Goal: Task Accomplishment & Management: Complete application form

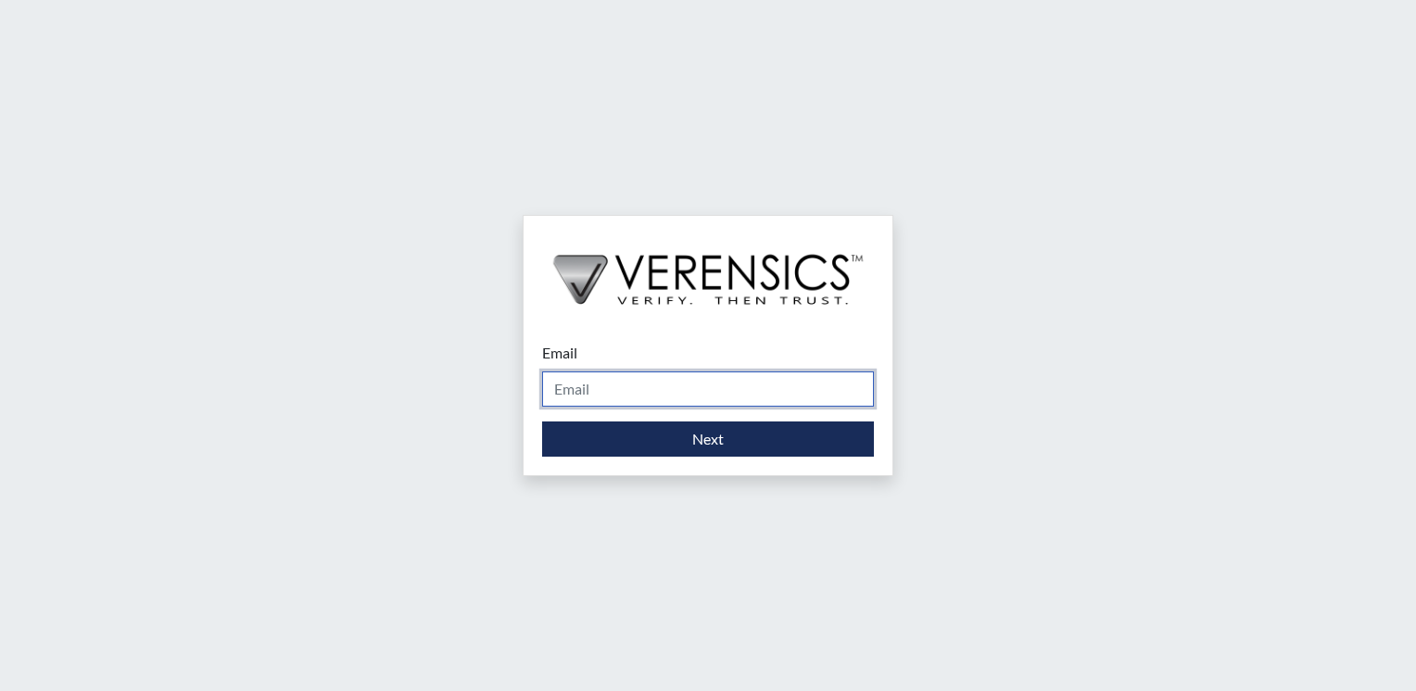
click at [670, 391] on input "Email" at bounding box center [708, 389] width 332 height 35
type input "[PERSON_NAME][EMAIL_ADDRESS][PERSON_NAME][DOMAIN_NAME]"
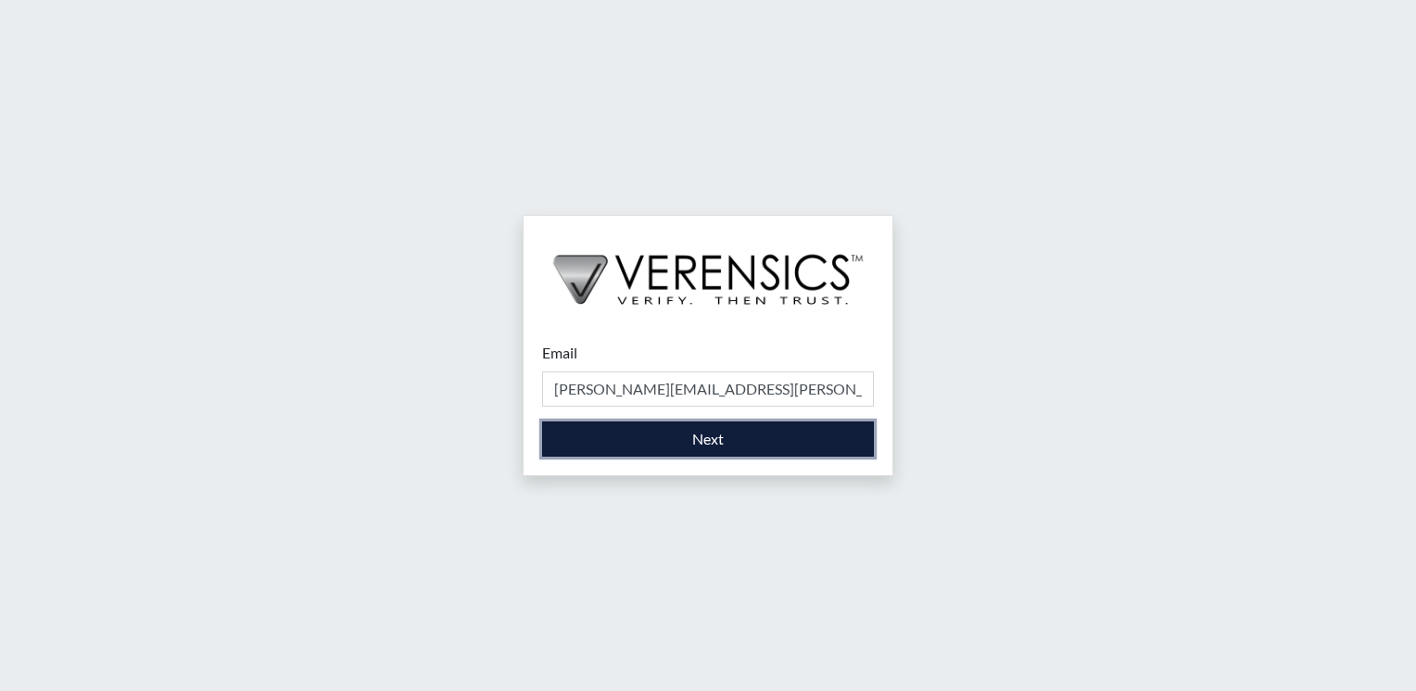
click at [694, 435] on button "Next" at bounding box center [708, 439] width 332 height 35
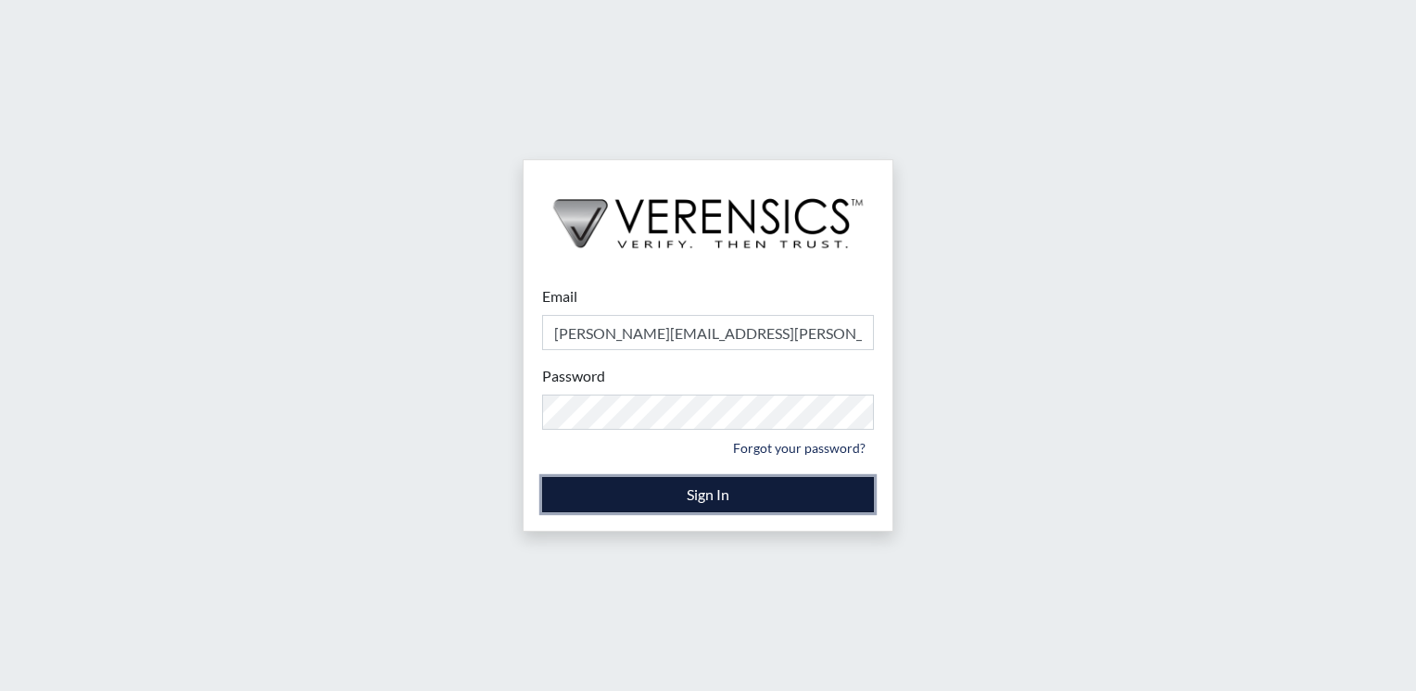
click at [634, 493] on button "Sign In" at bounding box center [708, 494] width 332 height 35
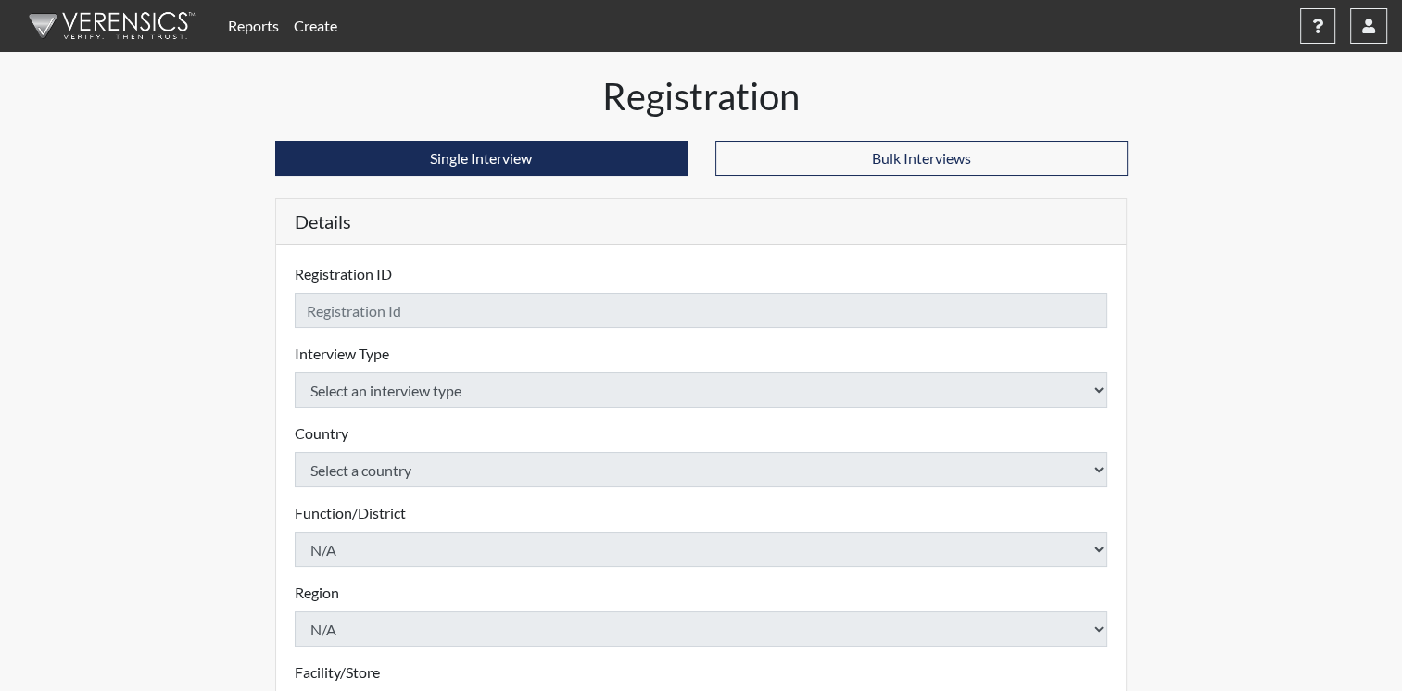
checkbox input "true"
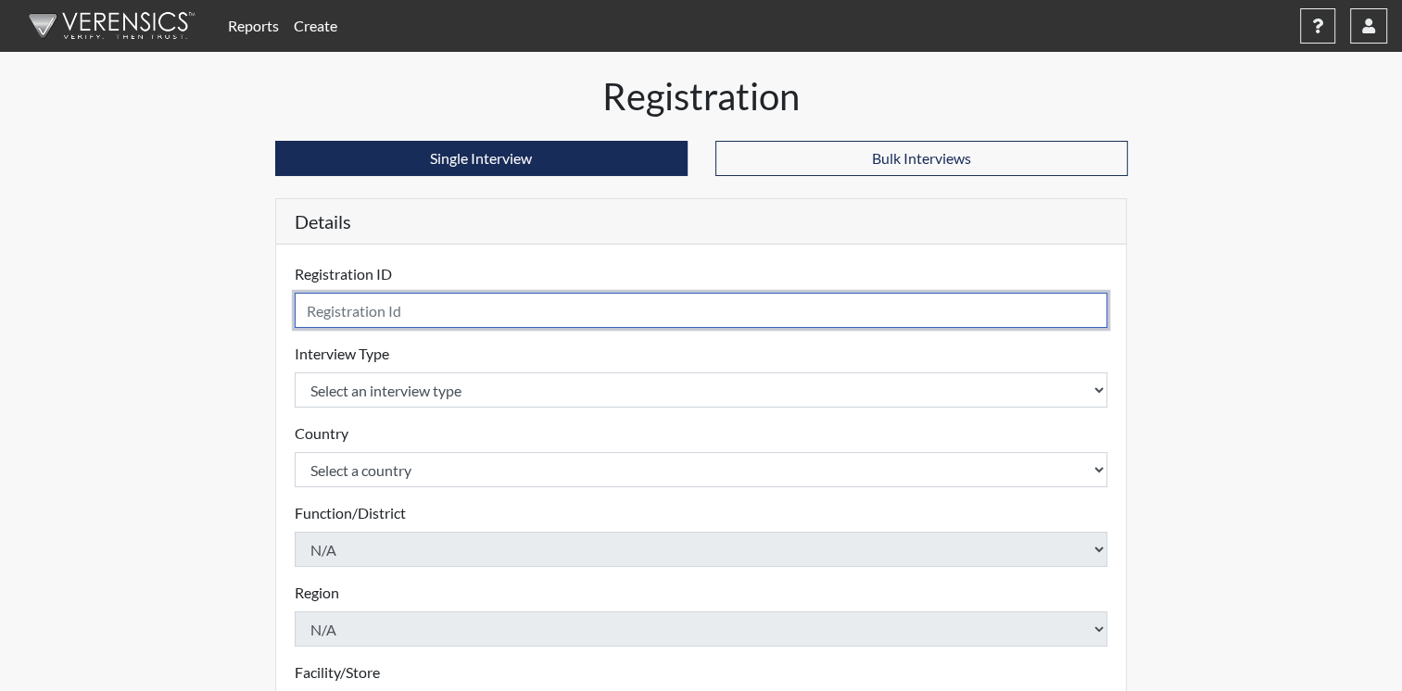
click at [471, 299] on input "text" at bounding box center [702, 310] width 814 height 35
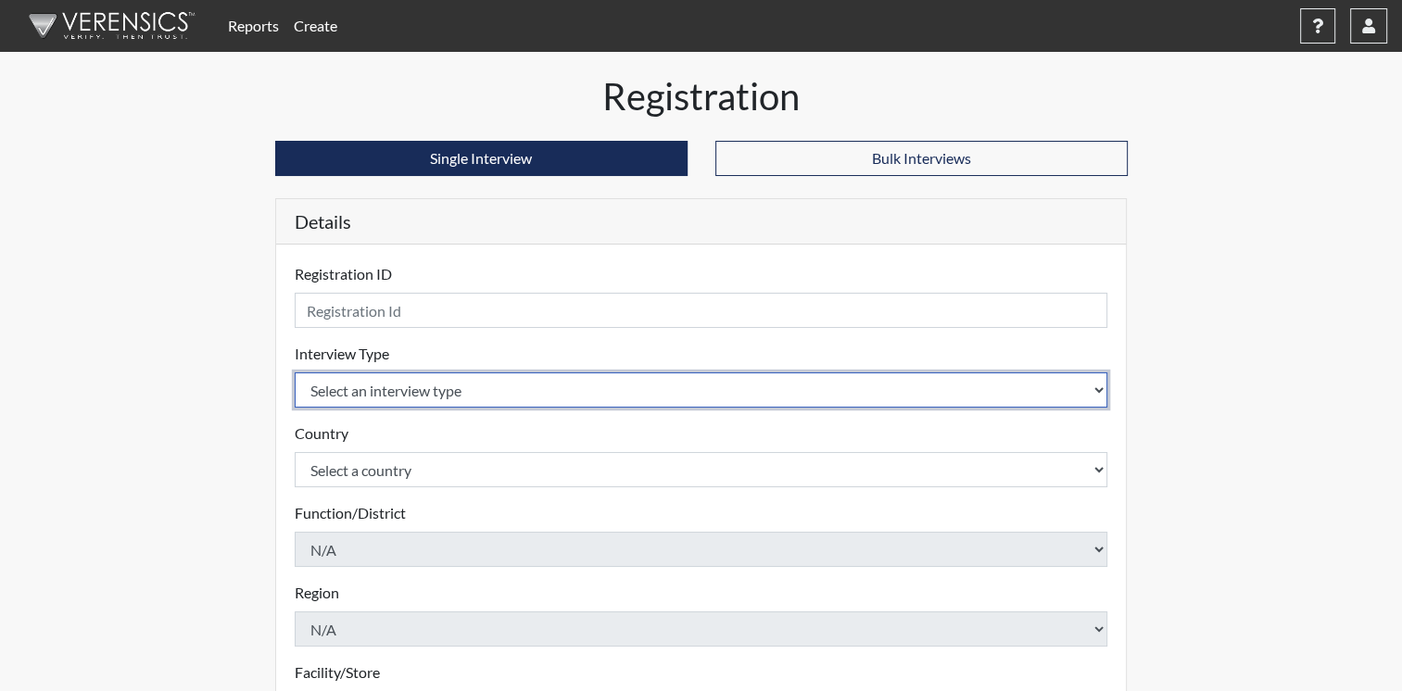
click at [1097, 391] on select "Select an interview type Corrections Pre-Employment" at bounding box center [702, 390] width 814 height 35
select select "ff733e93-e1bf-11ea-9c9f-0eff0cf7eb8f"
click at [295, 373] on select "Select an interview type Corrections Pre-Employment" at bounding box center [702, 390] width 814 height 35
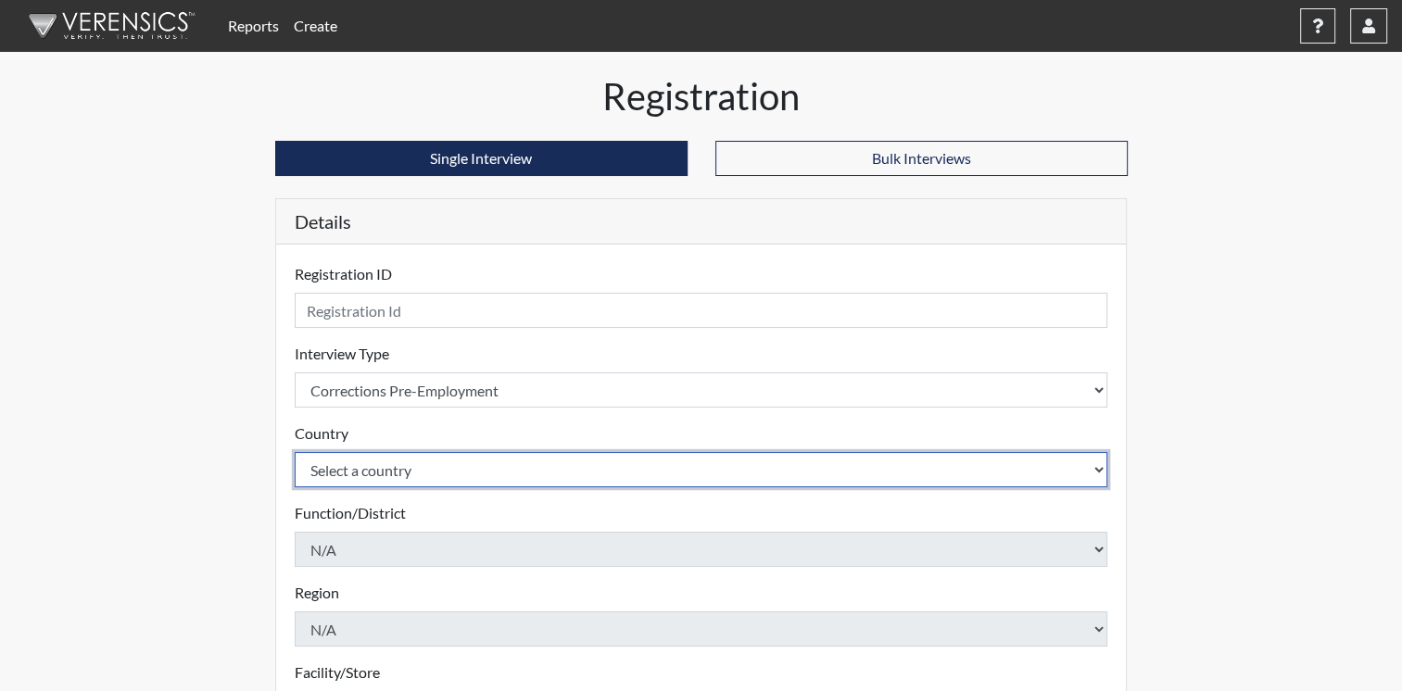
click at [1097, 465] on select "Select a country [GEOGRAPHIC_DATA] [GEOGRAPHIC_DATA]" at bounding box center [702, 469] width 814 height 35
select select "united-states-of-[GEOGRAPHIC_DATA]"
click at [295, 452] on select "Select a country [GEOGRAPHIC_DATA] [GEOGRAPHIC_DATA]" at bounding box center [702, 469] width 814 height 35
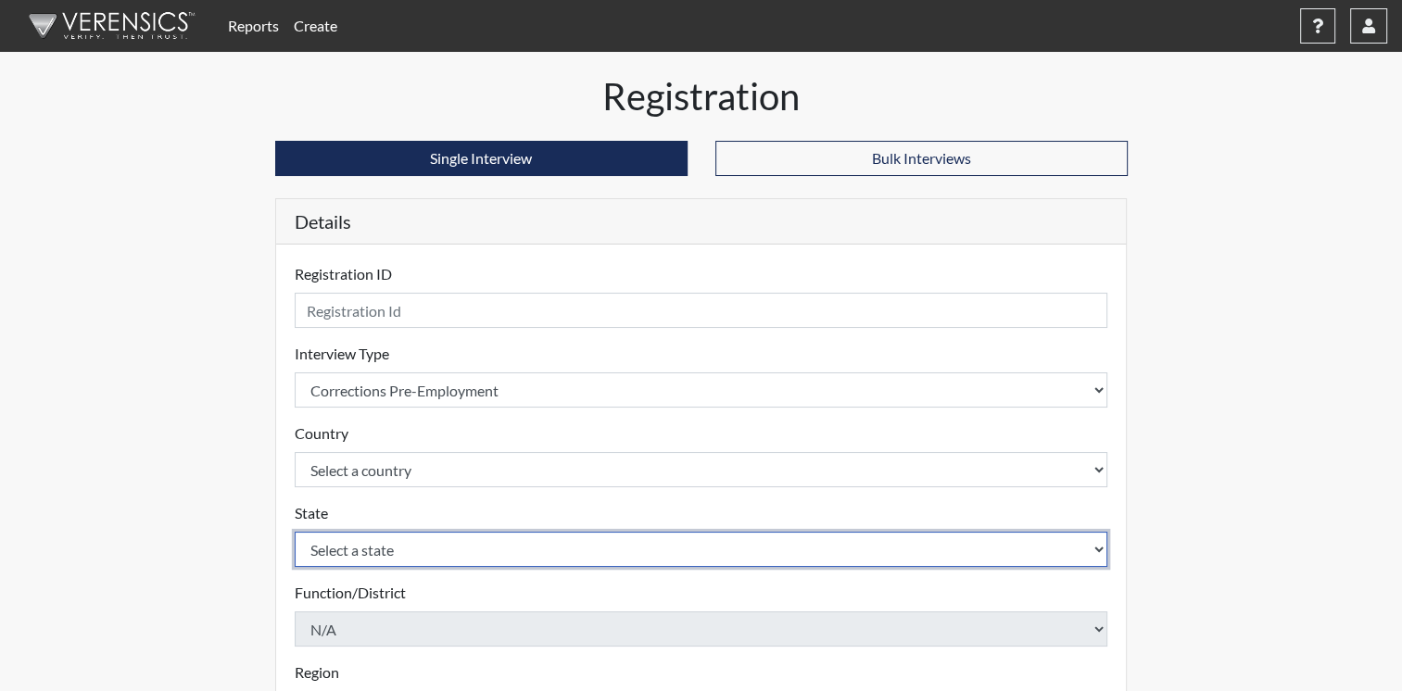
click at [1009, 550] on select "Select a state [US_STATE] [US_STATE] [US_STATE] [US_STATE] [US_STATE] [US_STATE…" at bounding box center [702, 549] width 814 height 35
select select "OH"
click at [1105, 554] on select "Select a state [US_STATE] [US_STATE] [US_STATE] [US_STATE] [US_STATE] [US_STATE…" at bounding box center [702, 549] width 814 height 35
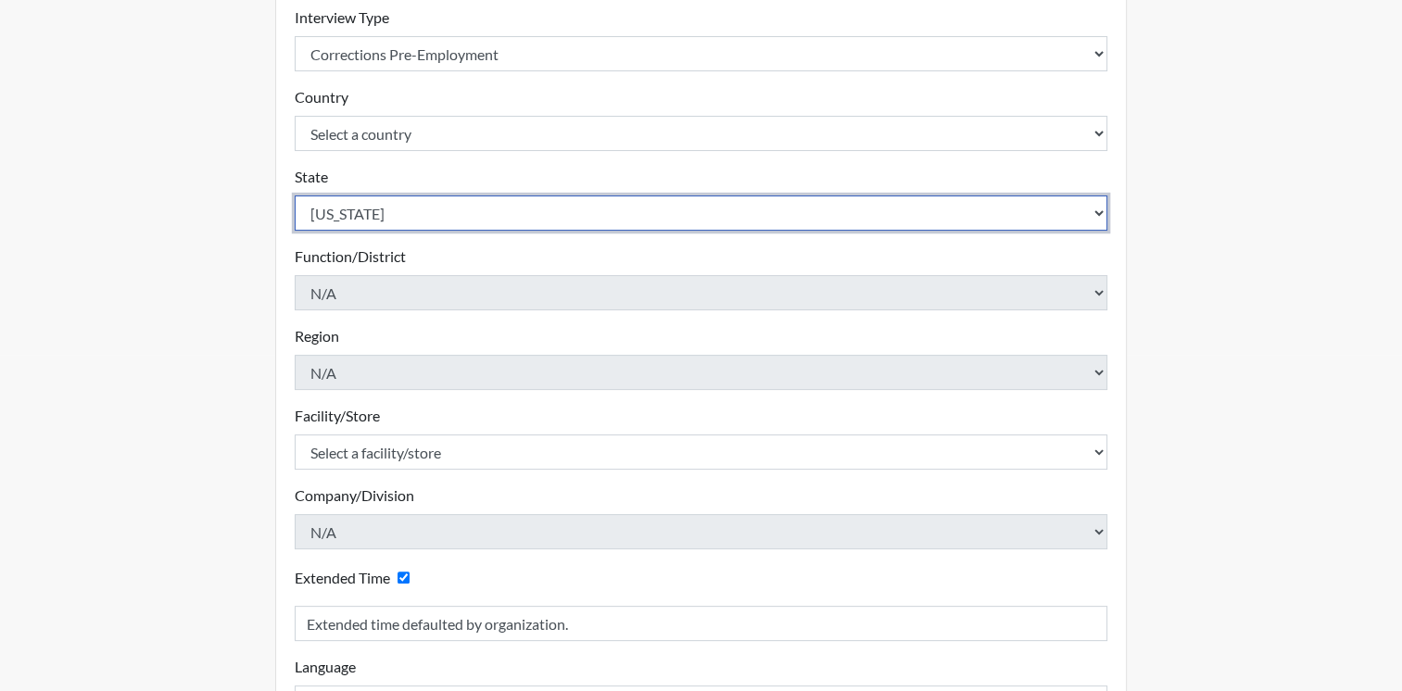
scroll to position [338, 0]
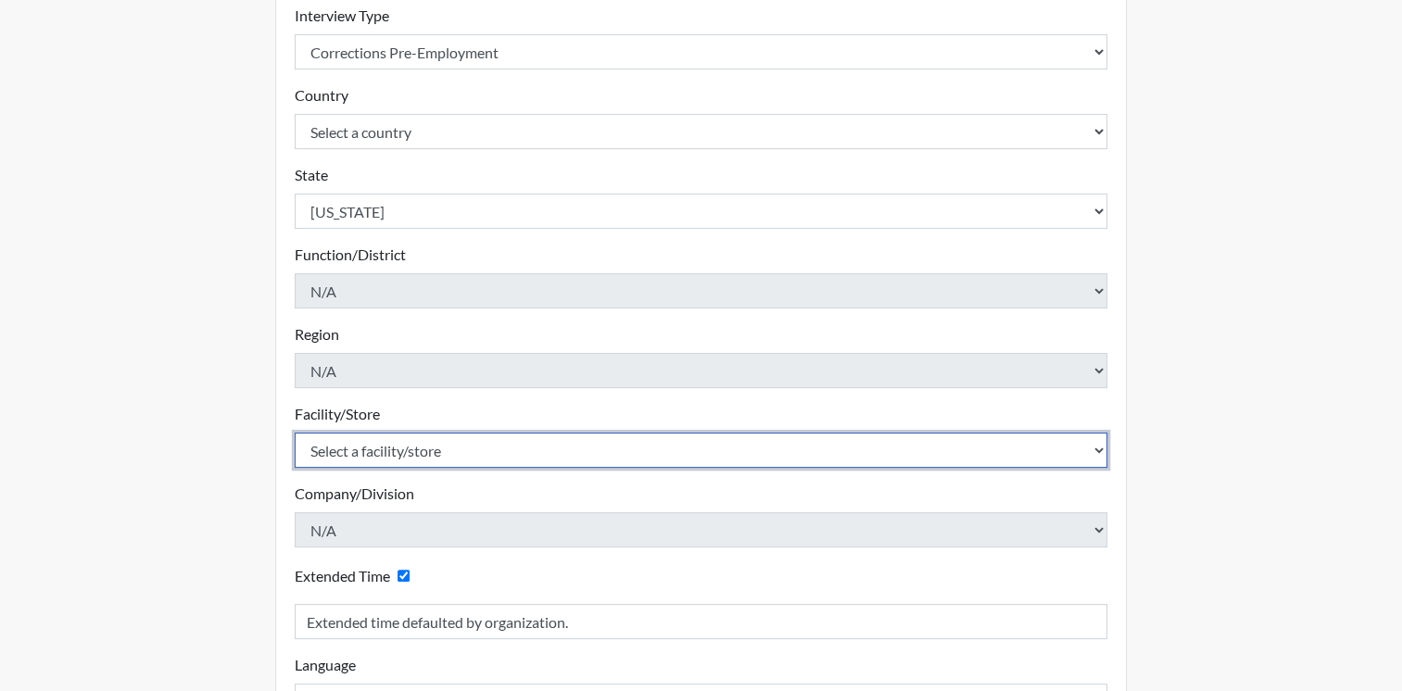
click at [1098, 450] on select "Select a facility/store ADAPT CCC Pathways/[GEOGRAPHIC_DATA] TCC" at bounding box center [702, 450] width 814 height 35
select select "22a52fcc-33cb-4853-b940-73a41c3ba4ac"
click at [295, 433] on select "Select a facility/store ADAPT CCC Pathways/[GEOGRAPHIC_DATA] TCC" at bounding box center [702, 450] width 814 height 35
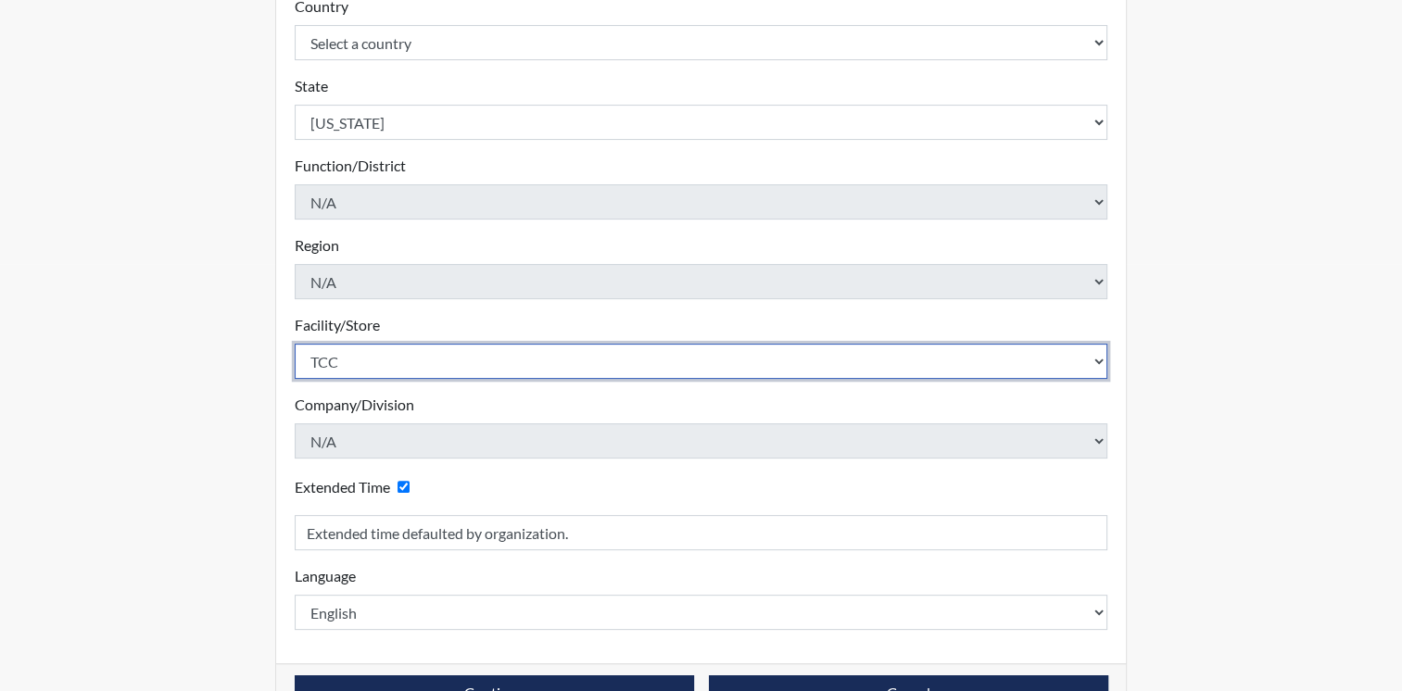
scroll to position [478, 0]
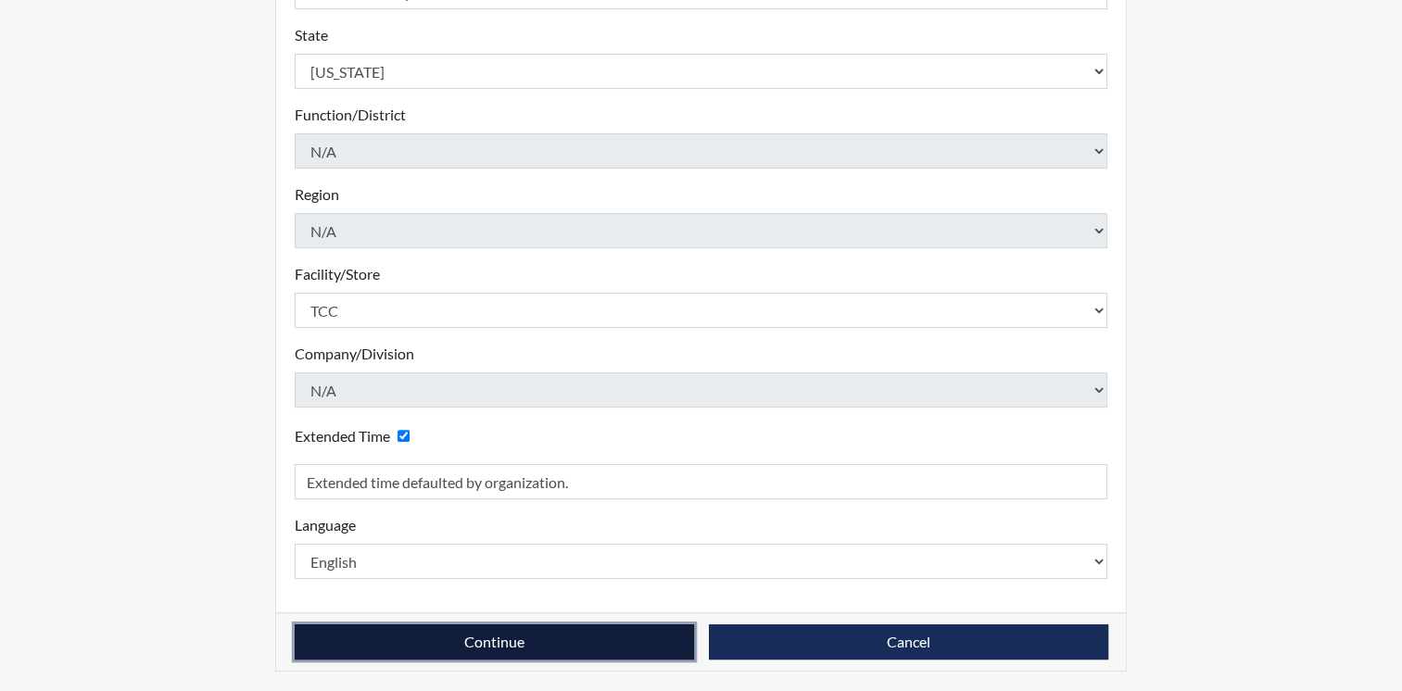
click at [425, 635] on button "Continue" at bounding box center [494, 642] width 399 height 35
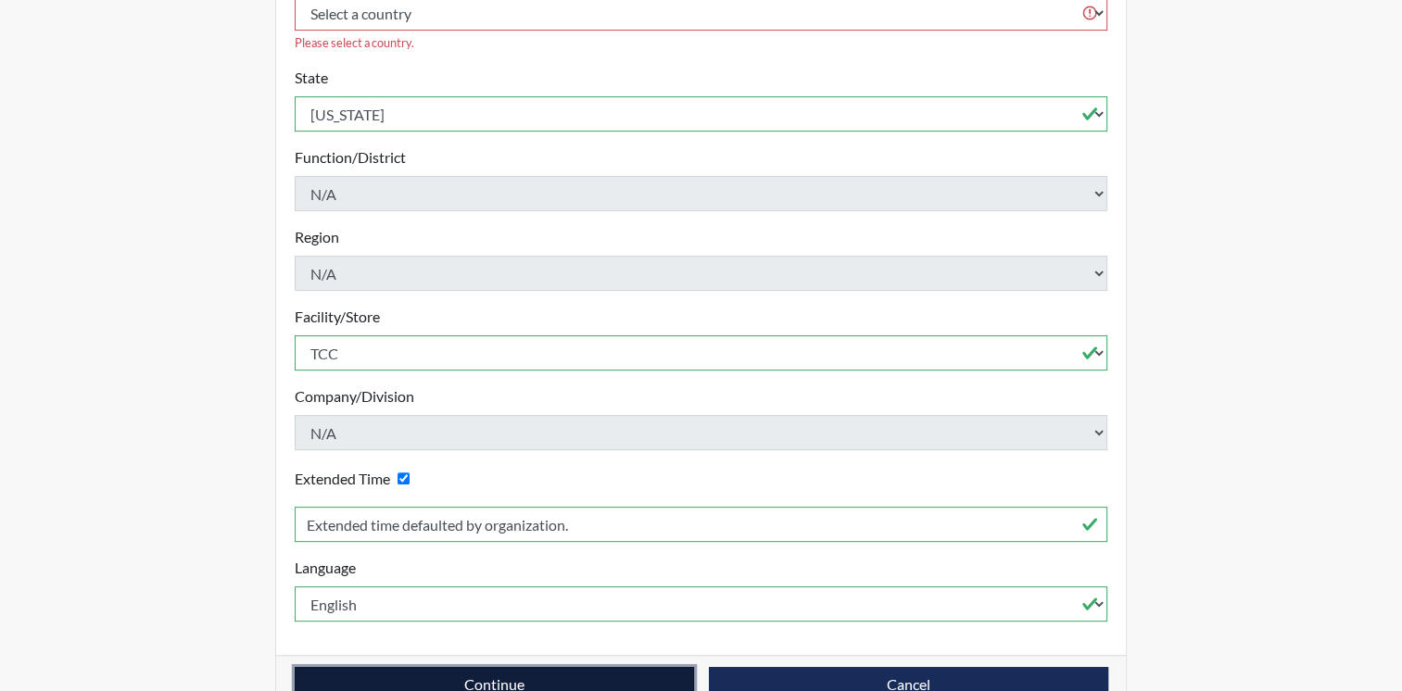
click at [541, 667] on button "Continue" at bounding box center [494, 684] width 399 height 35
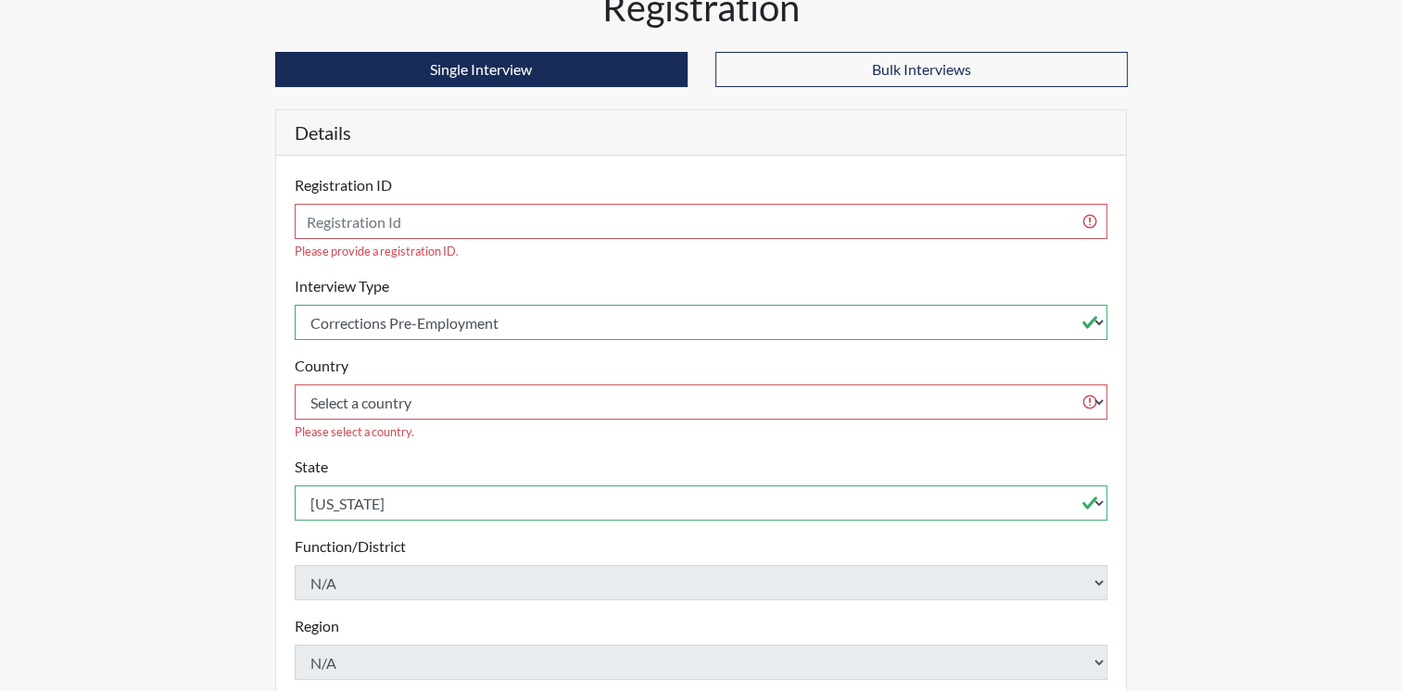
scroll to position [59, 0]
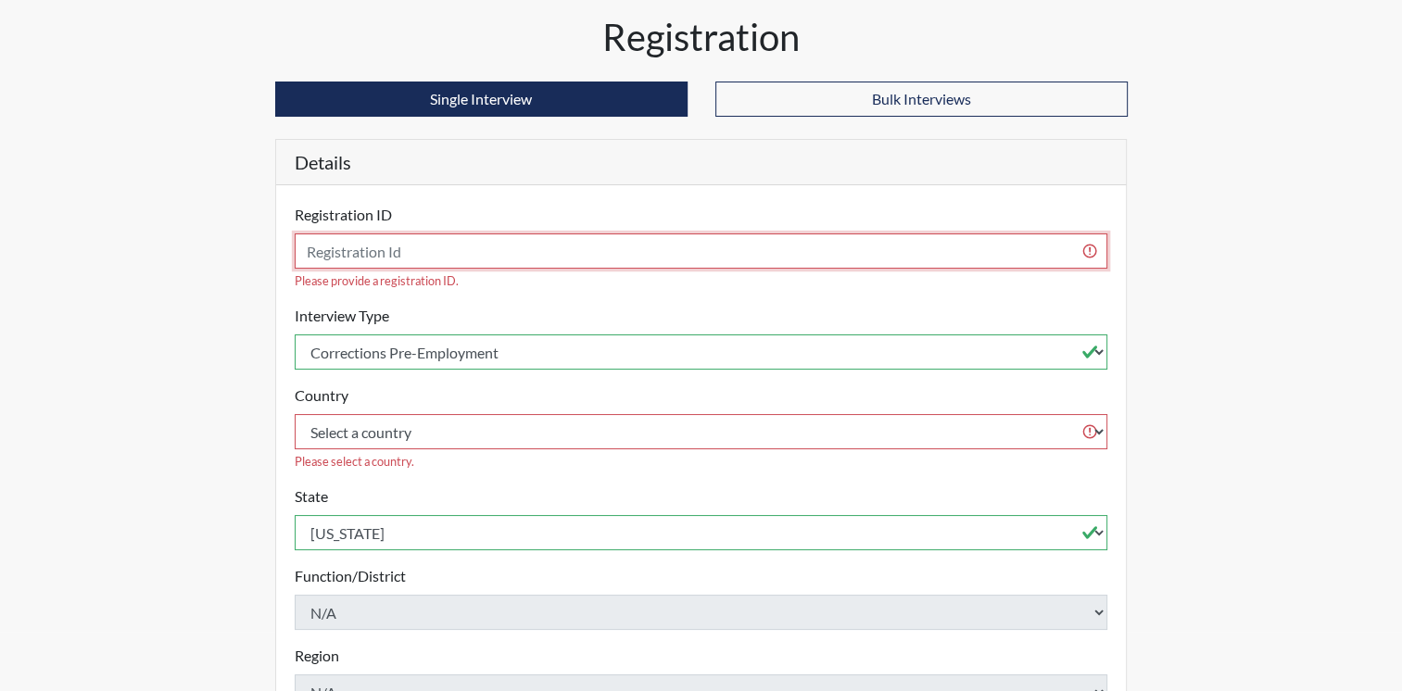
click at [839, 247] on input "text" at bounding box center [702, 251] width 814 height 35
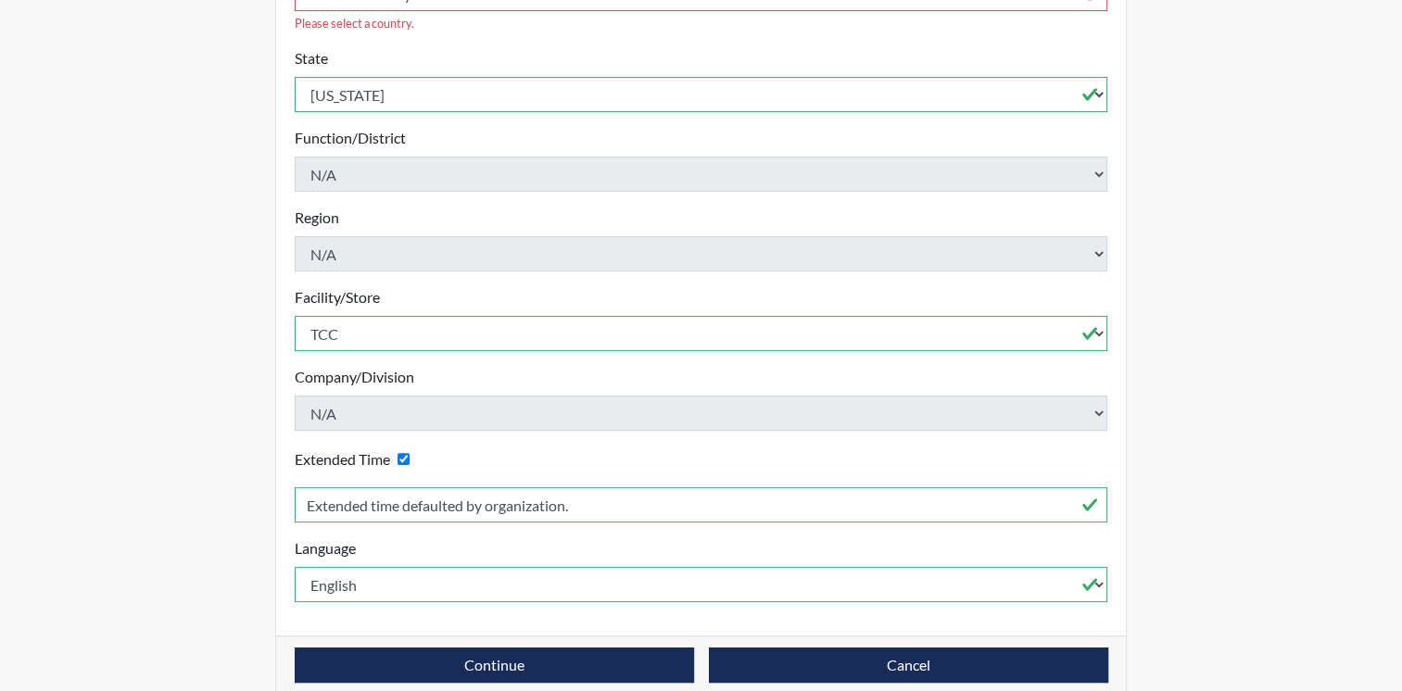
scroll to position [478, 0]
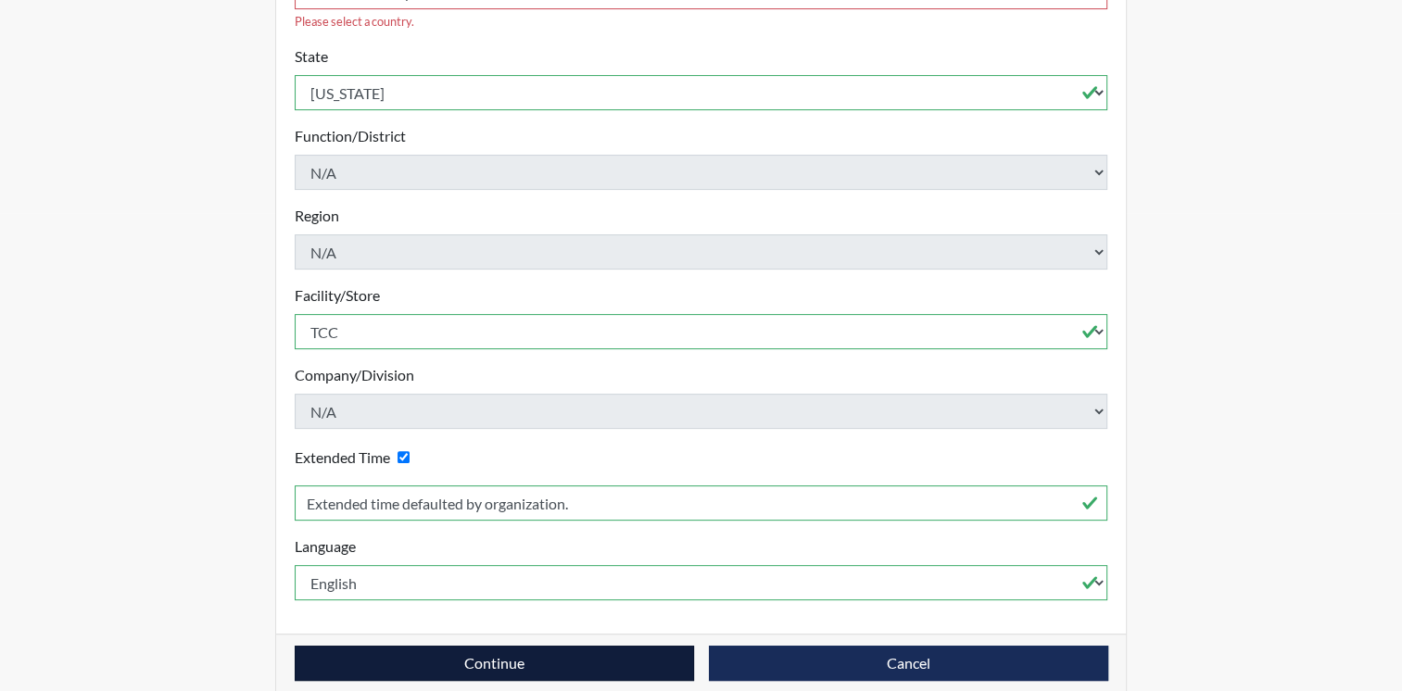
type input "Love"
click at [574, 646] on button "Continue" at bounding box center [494, 663] width 399 height 35
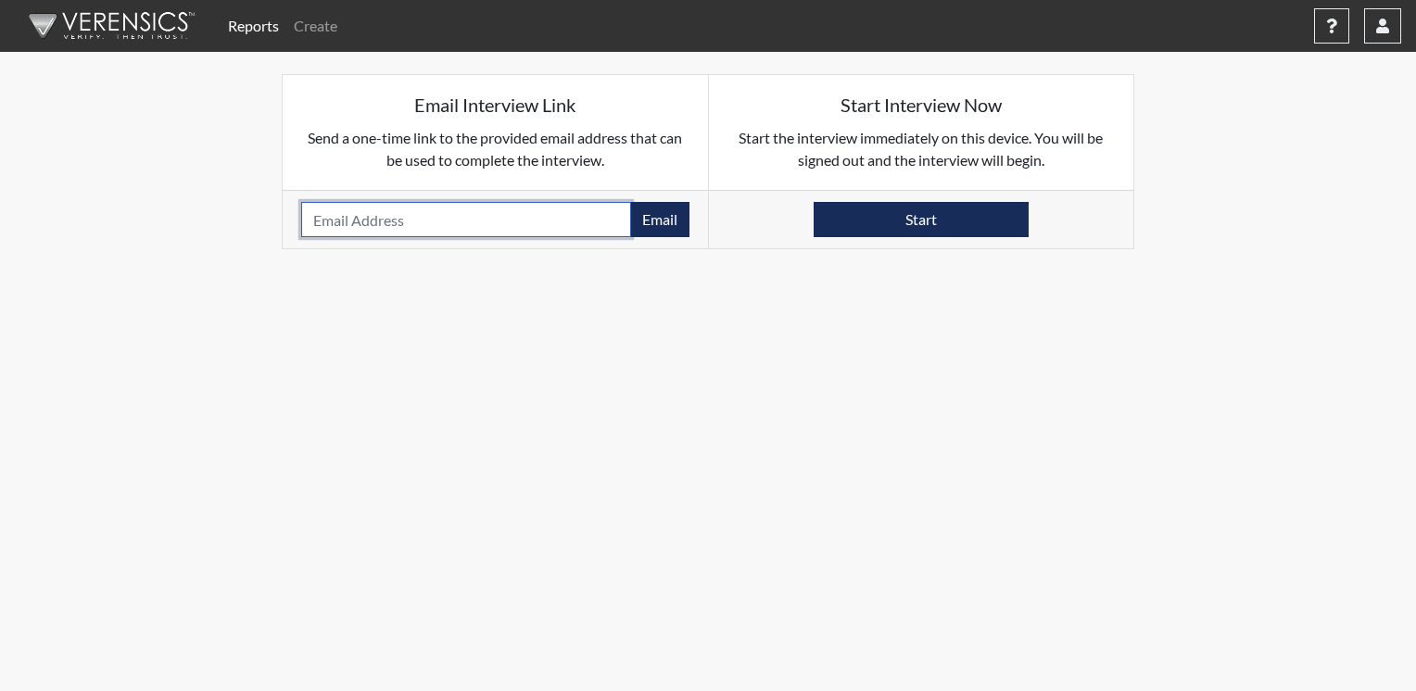
click at [513, 221] on input "email" at bounding box center [466, 219] width 330 height 35
drag, startPoint x: 513, startPoint y: 221, endPoint x: 657, endPoint y: 221, distance: 143.6
click at [657, 221] on div "[EMAIL_ADDRESS][DOMAIN_NAME] Email Please provide an email address." at bounding box center [495, 219] width 388 height 35
type input "[EMAIL_ADDRESS][DOMAIN_NAME]"
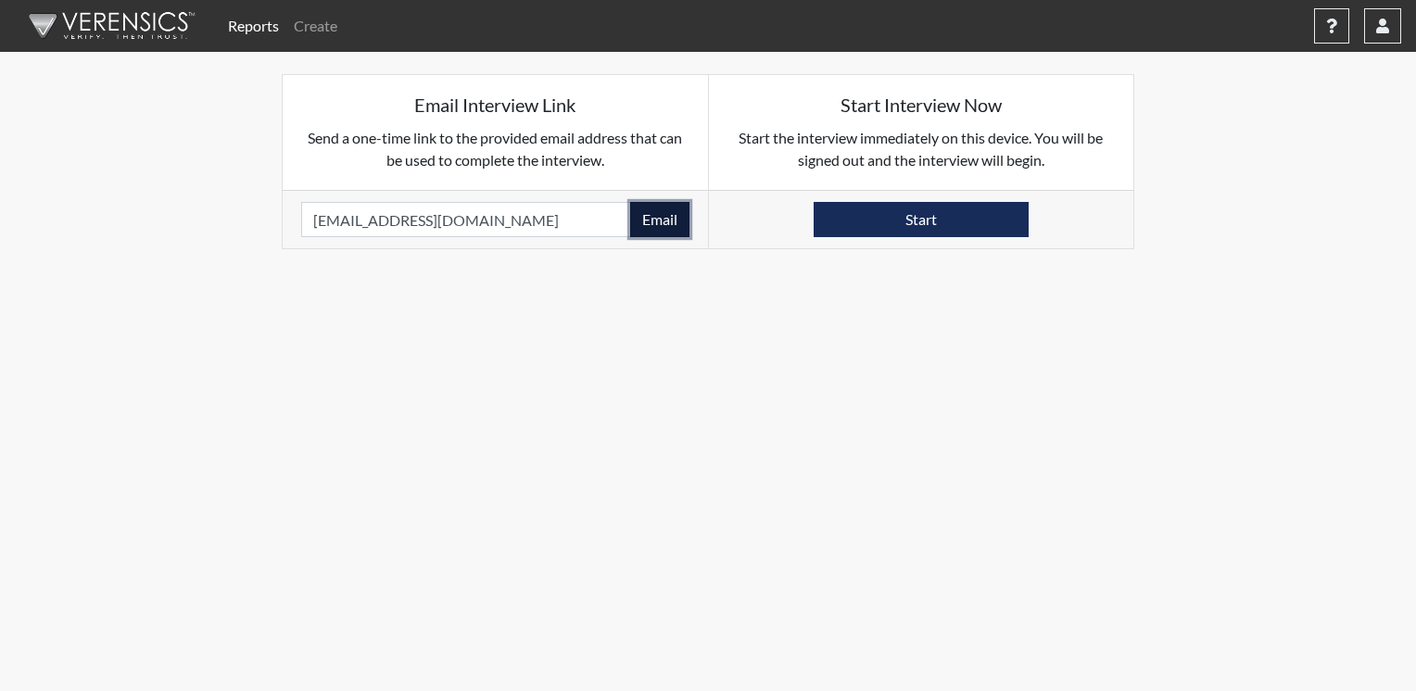
click at [657, 221] on button "Email" at bounding box center [659, 219] width 59 height 35
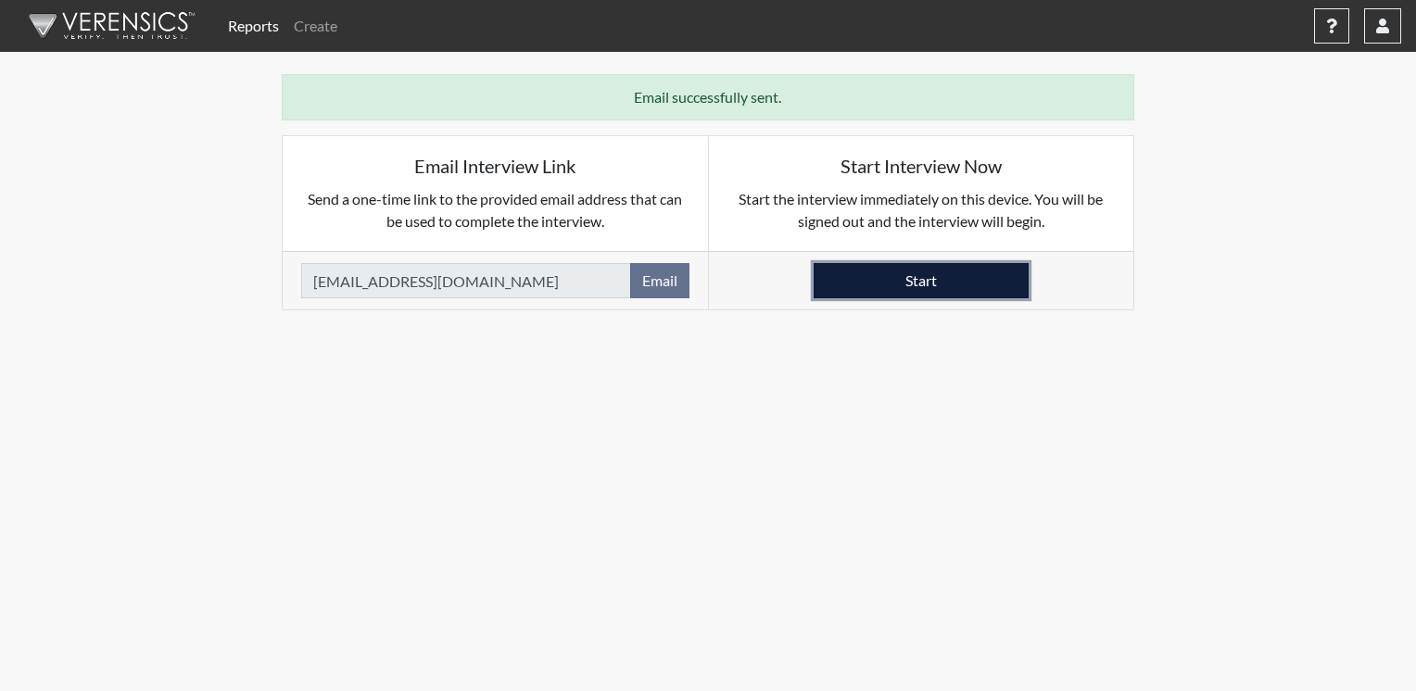
click at [841, 280] on button "Start" at bounding box center [921, 280] width 215 height 35
